Goal: Obtain resource: Obtain resource

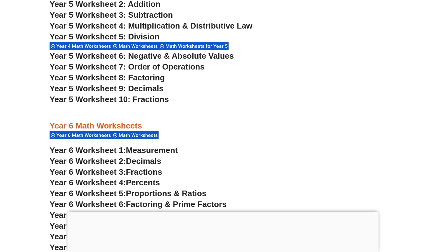
scroll to position [1314, 0]
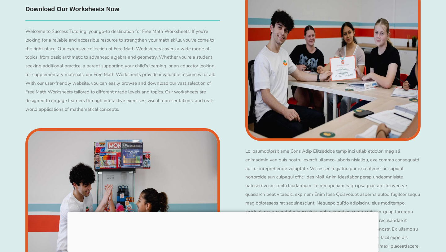
scroll to position [1379, 0]
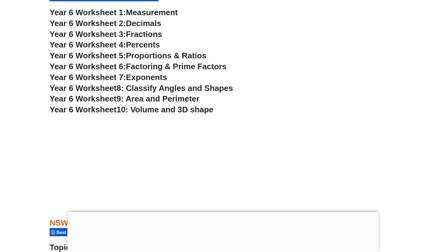
scroll to position [1453, 0]
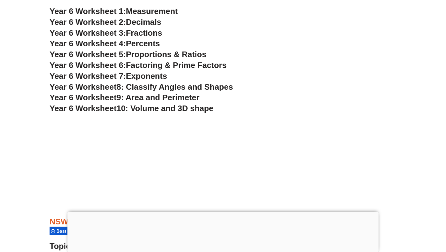
click at [148, 16] on span "Measurement" at bounding box center [152, 11] width 52 height 9
click at [123, 27] on span "Year 6 Worksheet 2:" at bounding box center [88, 21] width 77 height 9
click at [136, 37] on span "Fractions" at bounding box center [144, 32] width 36 height 9
click at [142, 59] on span "Proportions & Ratios" at bounding box center [166, 54] width 81 height 9
click at [145, 70] on span "Factoring & Prime Factors" at bounding box center [176, 64] width 101 height 9
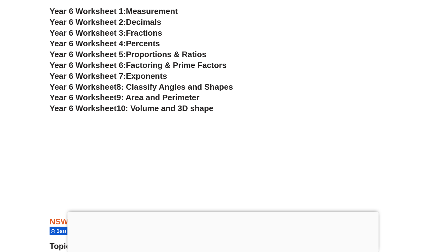
click at [136, 81] on span "Exponents" at bounding box center [146, 75] width 41 height 9
click at [157, 91] on span "8: Classify Angles and Shapes" at bounding box center [175, 86] width 117 height 9
click at [166, 102] on span "9: Area and Perimeter" at bounding box center [158, 97] width 83 height 9
click at [142, 113] on span "10: Volume and 3D shape" at bounding box center [165, 108] width 97 height 9
drag, startPoint x: 51, startPoint y: 43, endPoint x: 151, endPoint y: 43, distance: 99.5
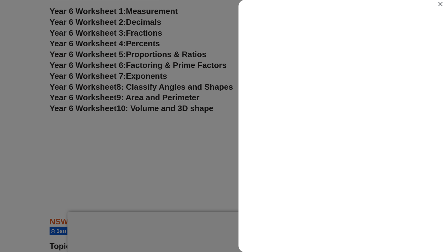
scroll to position [0, 0]
click at [441, 4] on icon "Close" at bounding box center [441, 4] width 4 height 4
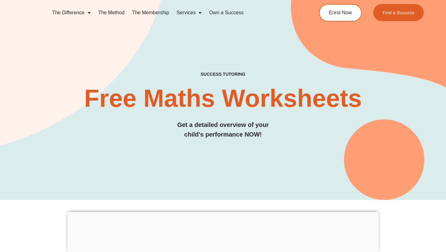
scroll to position [1453, 0]
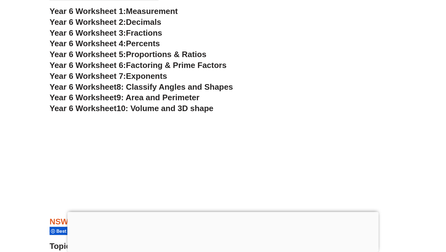
copy div "Year 6 Math Worksheets"
